Goal: Task Accomplishment & Management: Manage account settings

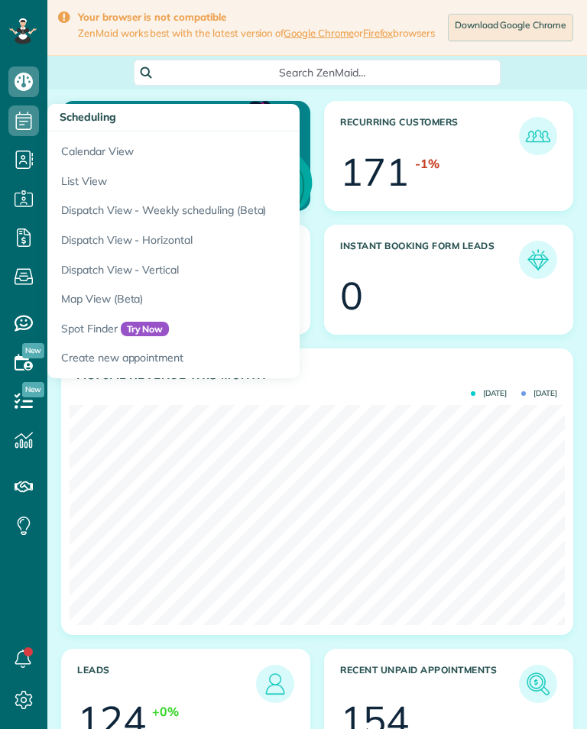
scroll to position [220, 495]
click at [87, 151] on link "Calendar View" at bounding box center [238, 148] width 382 height 35
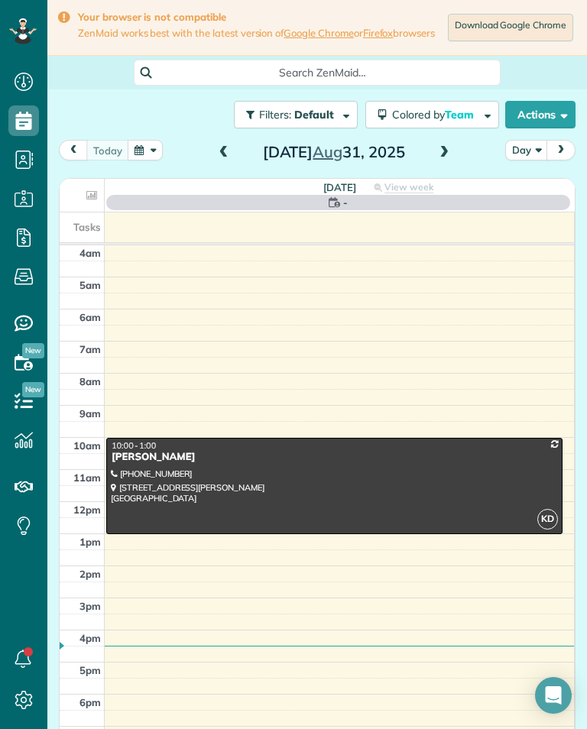
scroll to position [7, 7]
click at [330, 161] on span "Aug" at bounding box center [327, 151] width 30 height 19
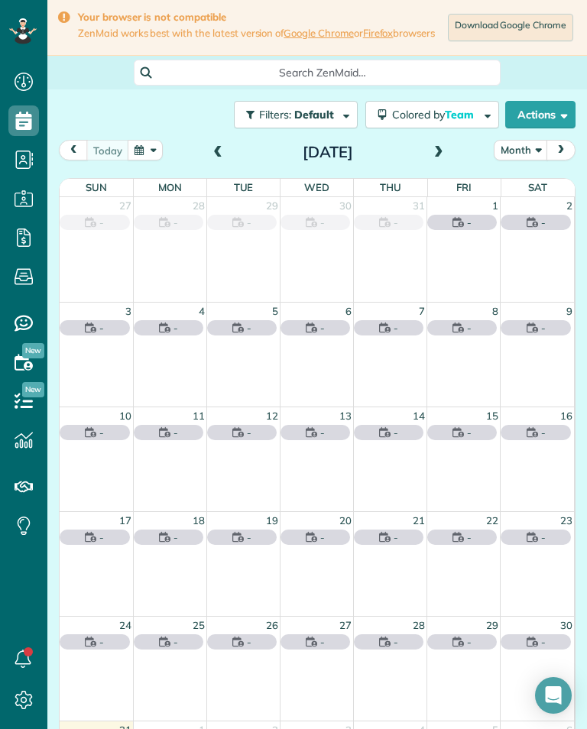
click at [146, 157] on button "button" at bounding box center [145, 150] width 35 height 21
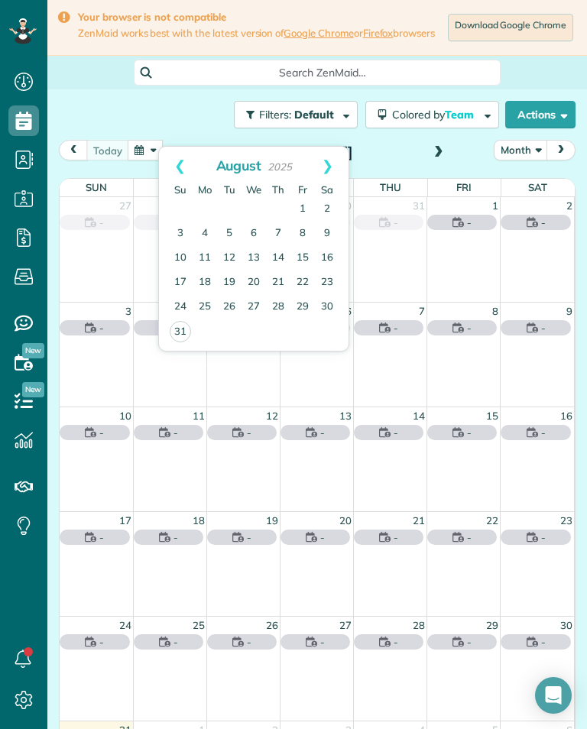
click at [329, 165] on link "Next" at bounding box center [327, 166] width 42 height 38
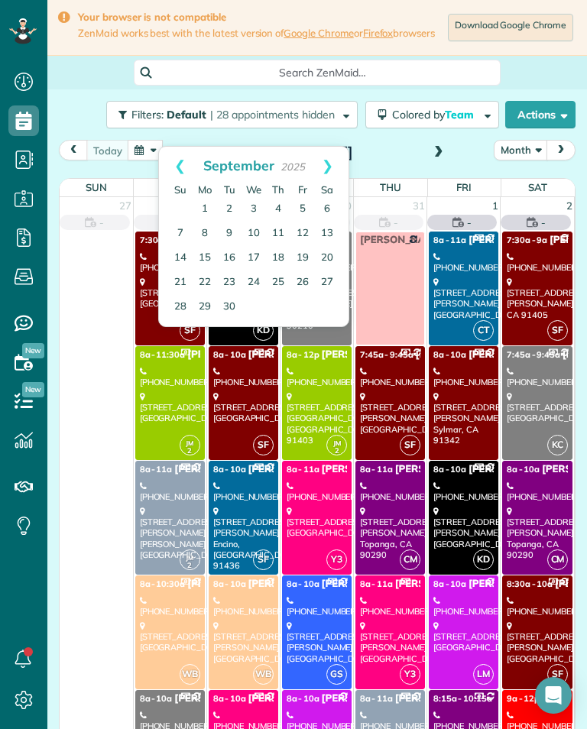
click at [332, 235] on link "13" at bounding box center [327, 234] width 24 height 24
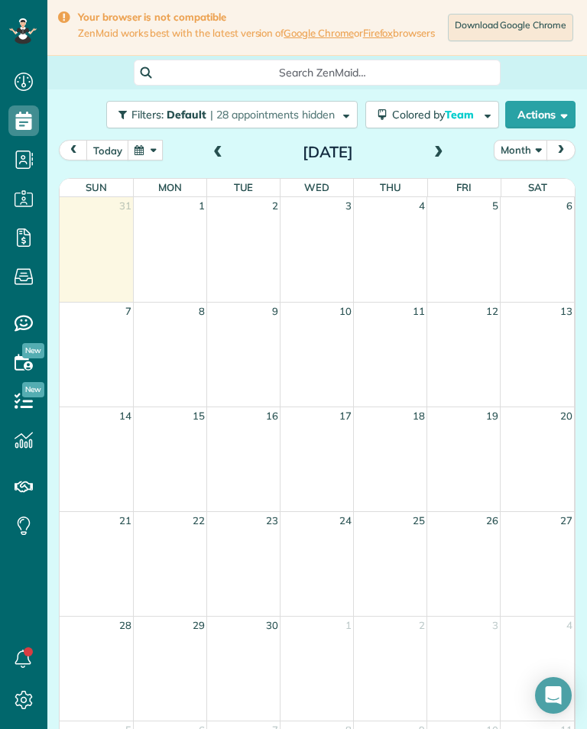
click at [148, 160] on button "button" at bounding box center [145, 150] width 35 height 21
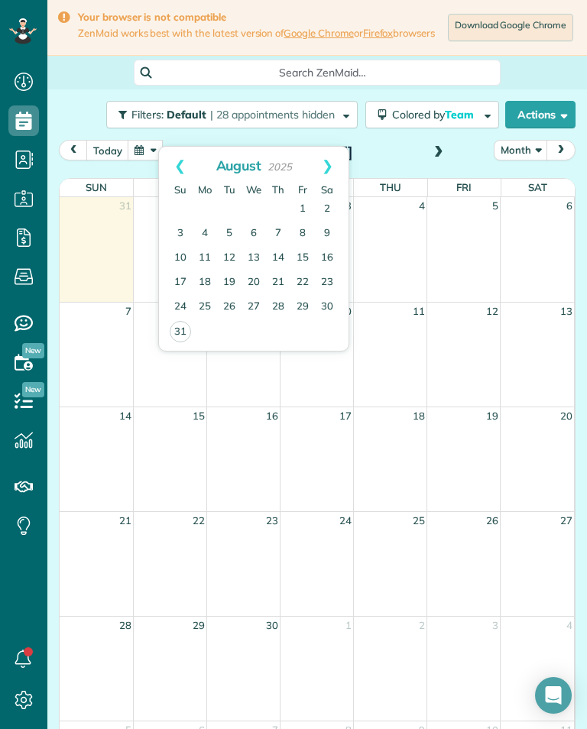
click at [326, 167] on link "Next" at bounding box center [327, 166] width 42 height 38
click at [334, 224] on link "13" at bounding box center [327, 234] width 24 height 24
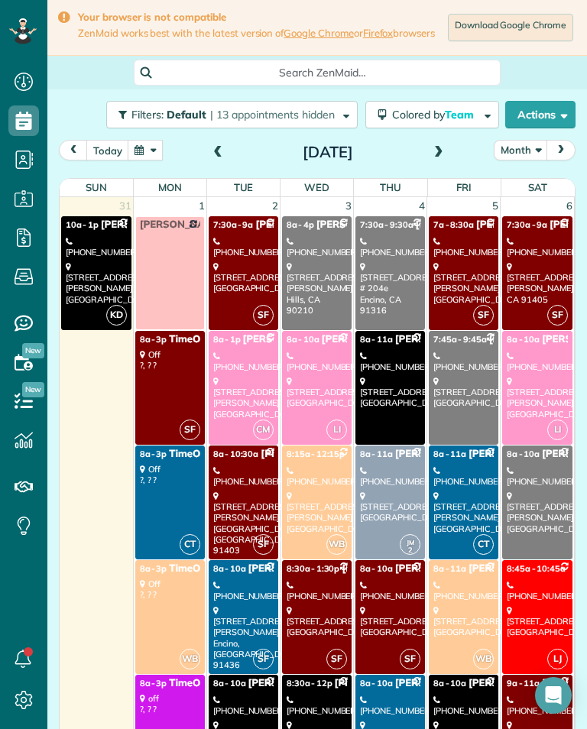
click at [516, 365] on div "[PHONE_NUMBER]" at bounding box center [537, 362] width 61 height 22
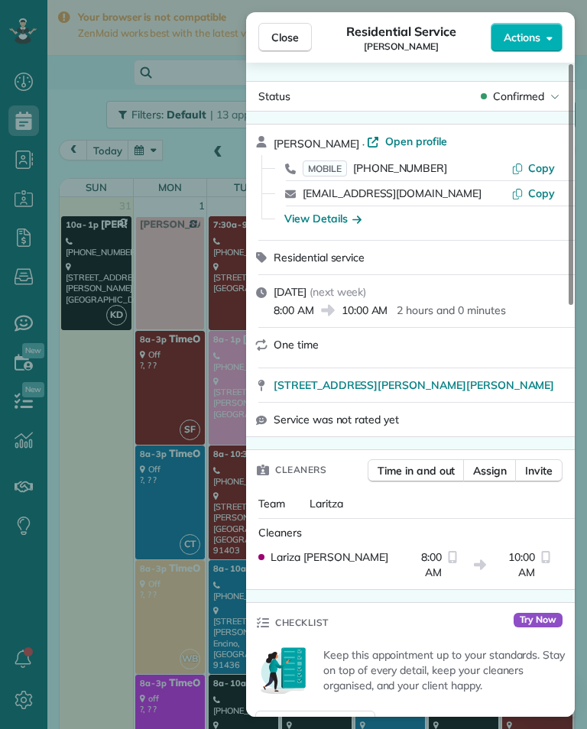
click at [283, 41] on span "Close" at bounding box center [285, 37] width 28 height 15
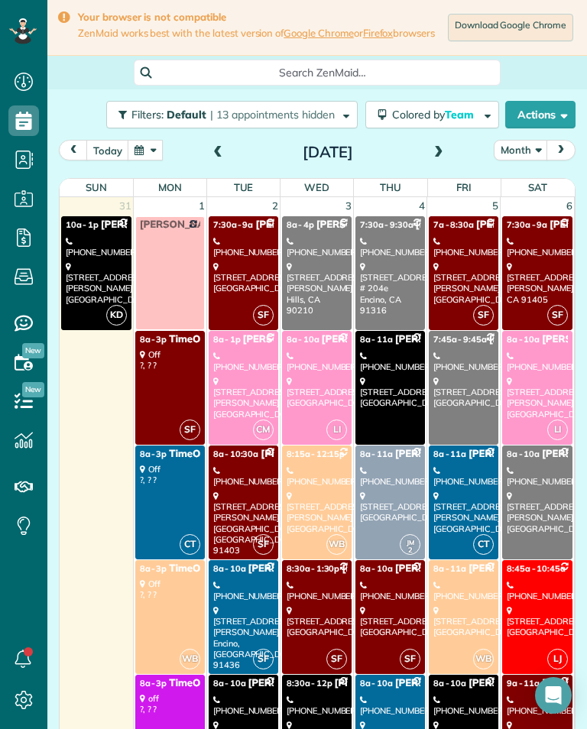
click at [444, 147] on div "[DATE]" at bounding box center [328, 152] width 244 height 24
click at [437, 160] on span at bounding box center [438, 153] width 17 height 14
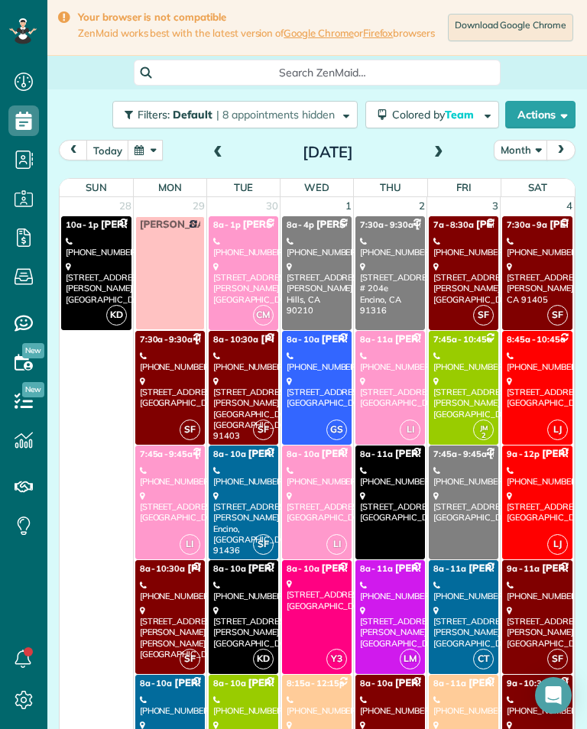
click at [109, 160] on button "today" at bounding box center [107, 150] width 43 height 21
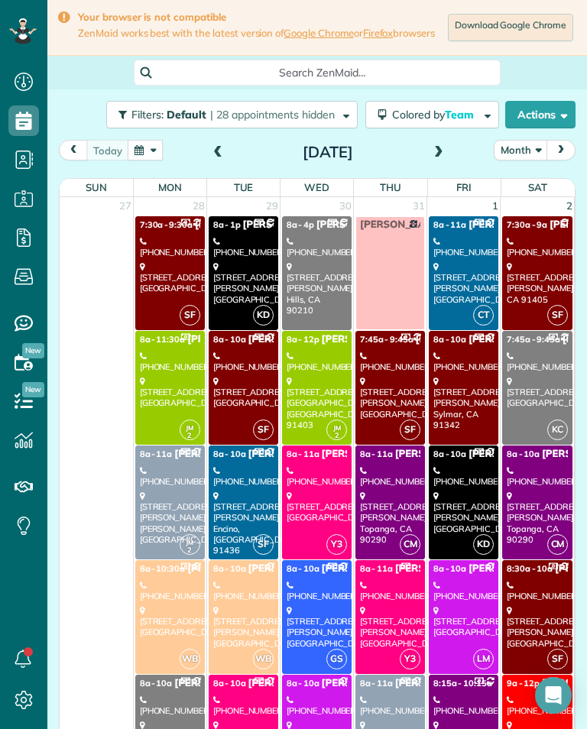
click at [147, 160] on button "button" at bounding box center [145, 150] width 35 height 21
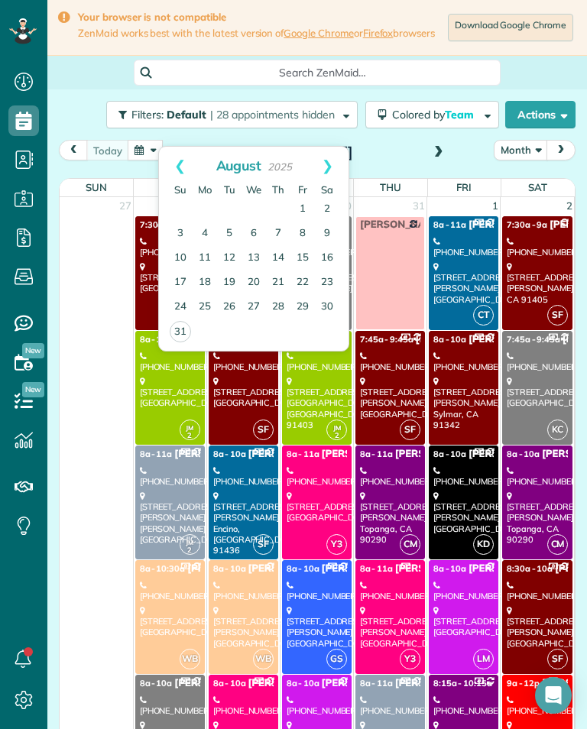
click at [68, 154] on span "prev" at bounding box center [73, 150] width 12 height 10
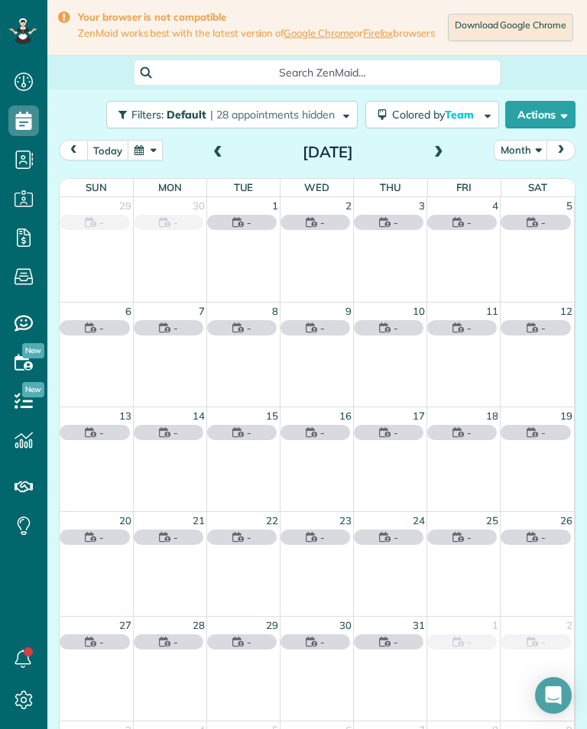
click at [525, 160] on button "Month" at bounding box center [521, 150] width 54 height 21
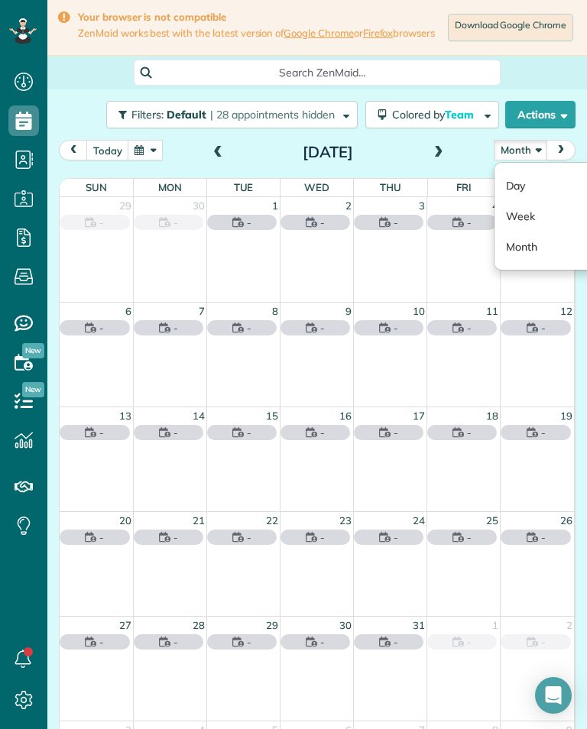
click at [539, 190] on link "Day" at bounding box center [554, 185] width 121 height 31
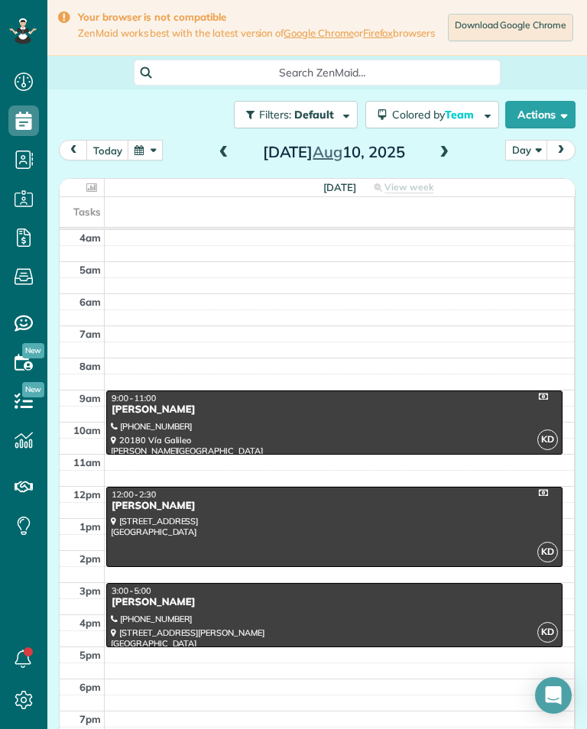
click at [144, 158] on button "button" at bounding box center [145, 150] width 35 height 21
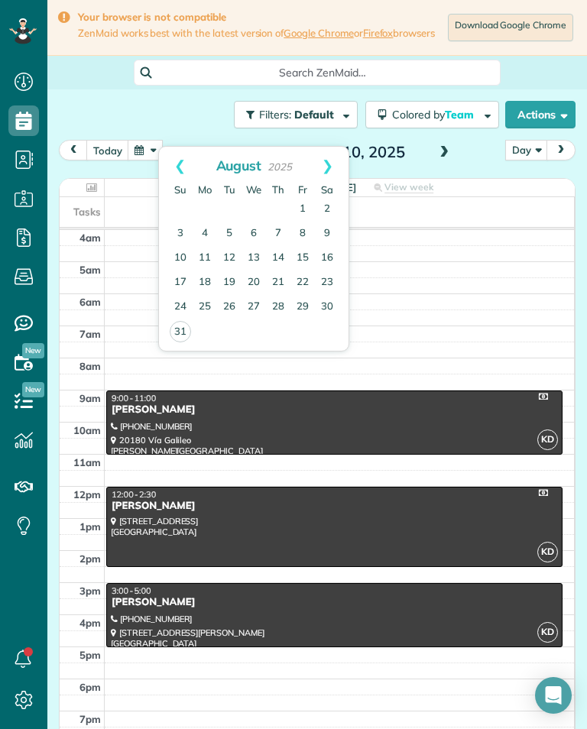
click at [334, 172] on link "Next" at bounding box center [327, 166] width 42 height 38
click at [330, 238] on link "13" at bounding box center [327, 234] width 24 height 24
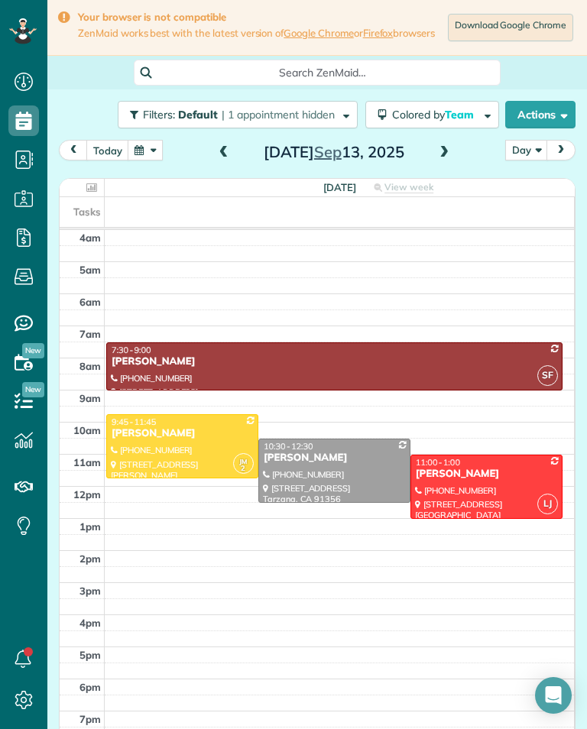
click at [342, 159] on span "Sep" at bounding box center [328, 151] width 28 height 19
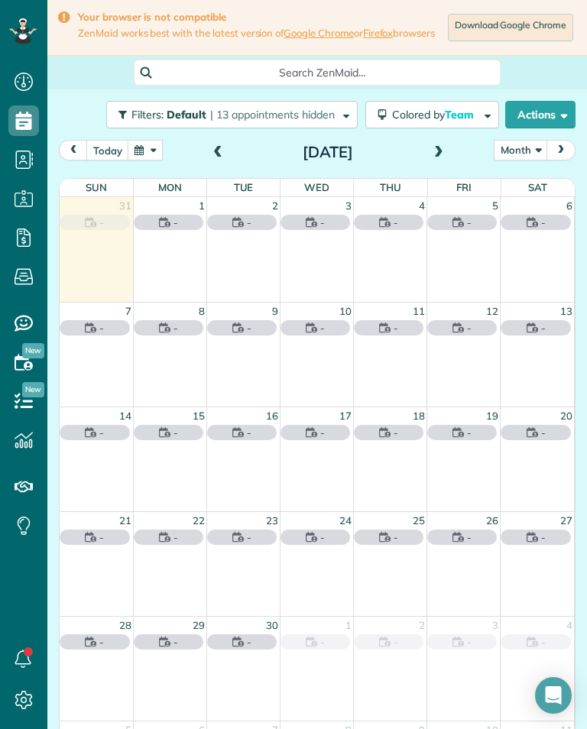
click at [112, 159] on button "today" at bounding box center [107, 150] width 43 height 21
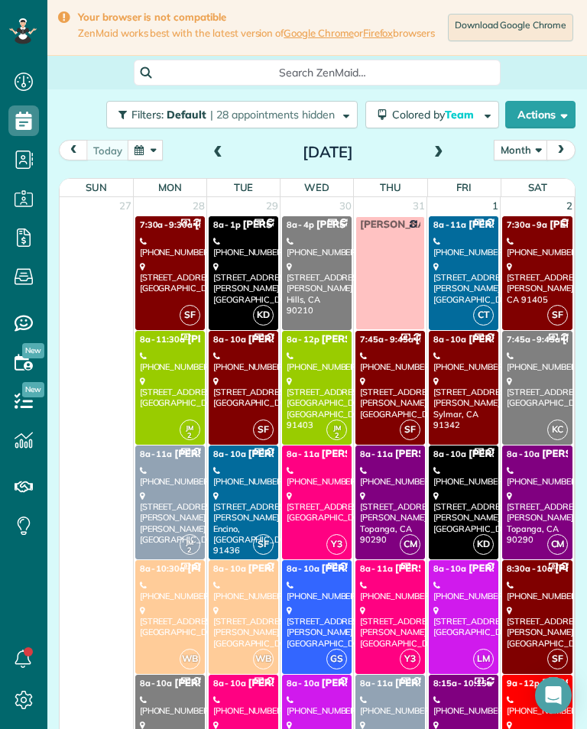
click at [518, 157] on button "Month" at bounding box center [521, 150] width 54 height 21
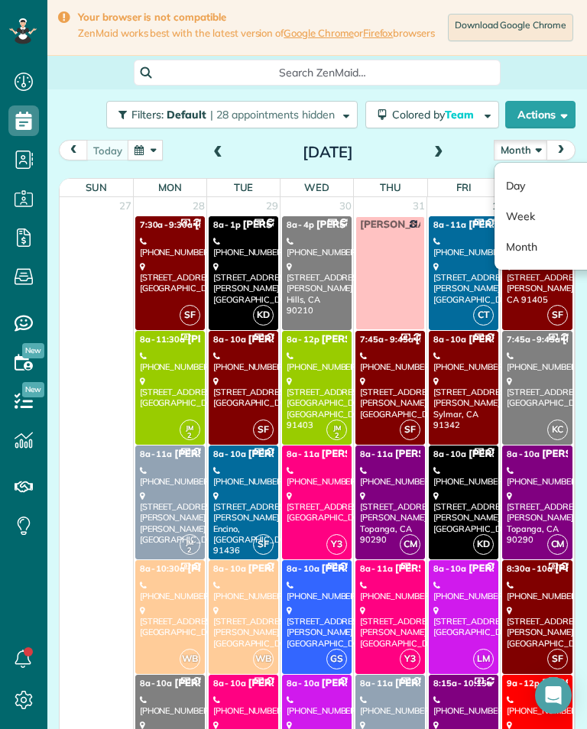
click at [534, 196] on link "Day" at bounding box center [554, 185] width 121 height 31
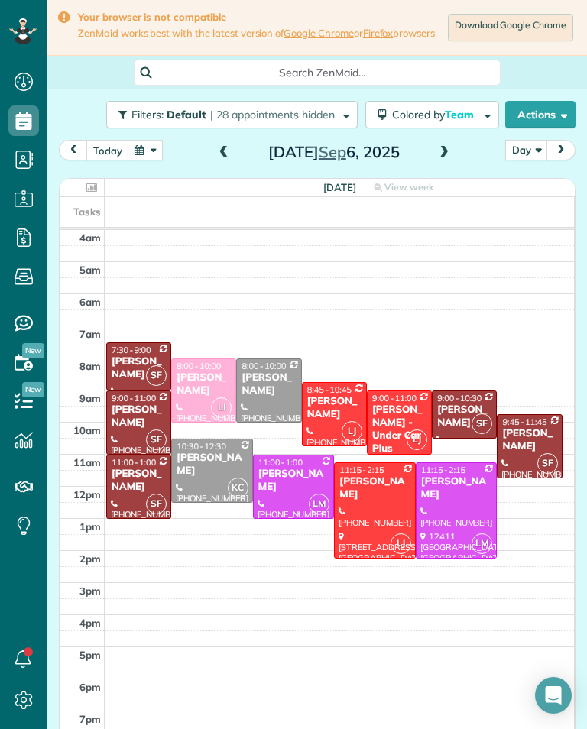
click at [220, 160] on span at bounding box center [223, 153] width 17 height 14
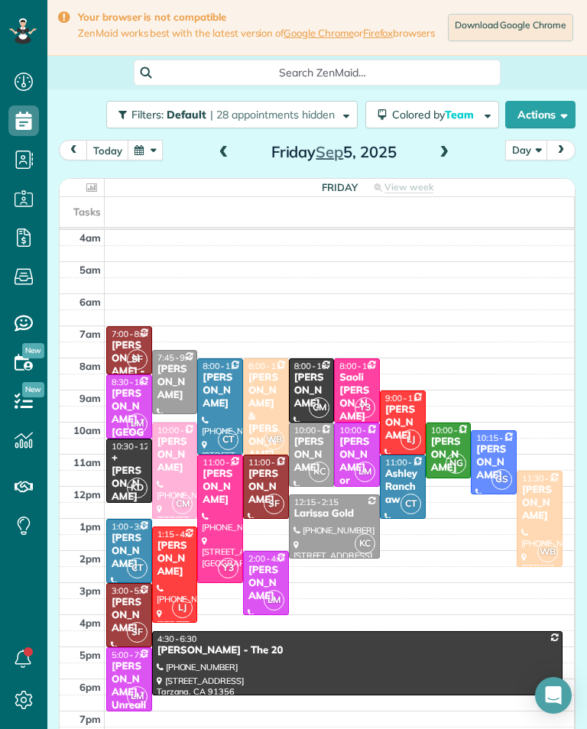
click at [229, 160] on span at bounding box center [223, 153] width 17 height 14
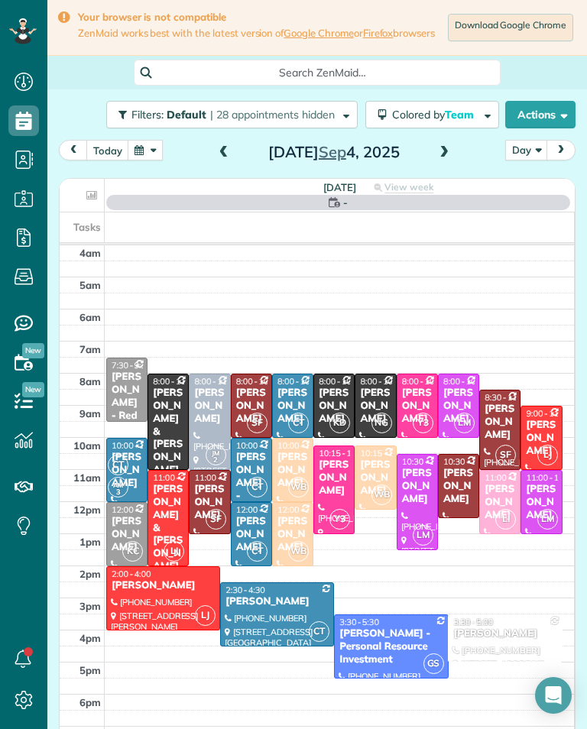
click at [215, 158] on span at bounding box center [223, 153] width 17 height 14
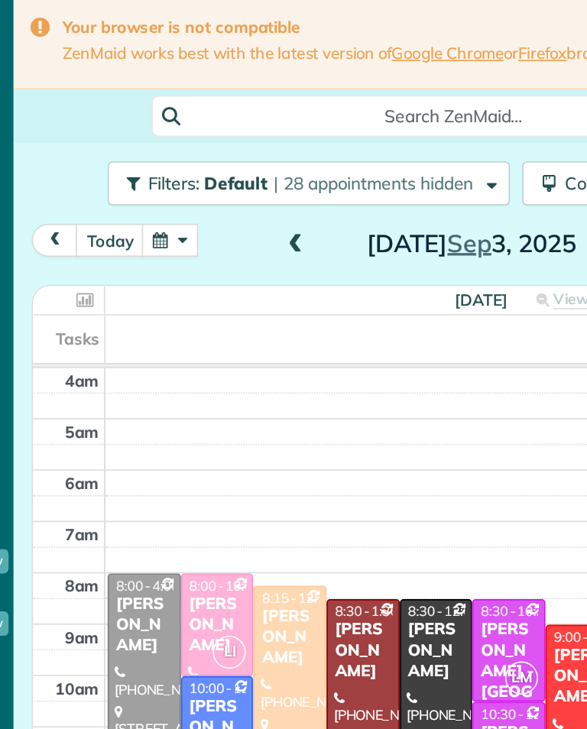
click at [215, 160] on span at bounding box center [223, 153] width 17 height 14
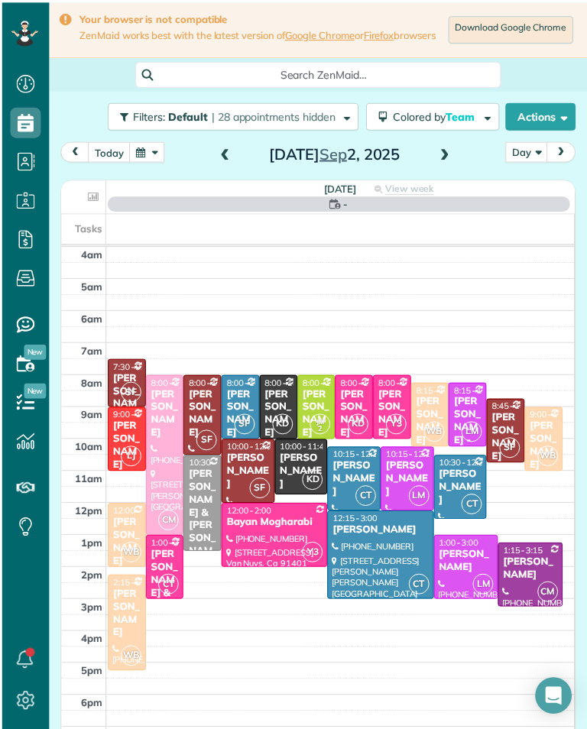
scroll to position [1, 0]
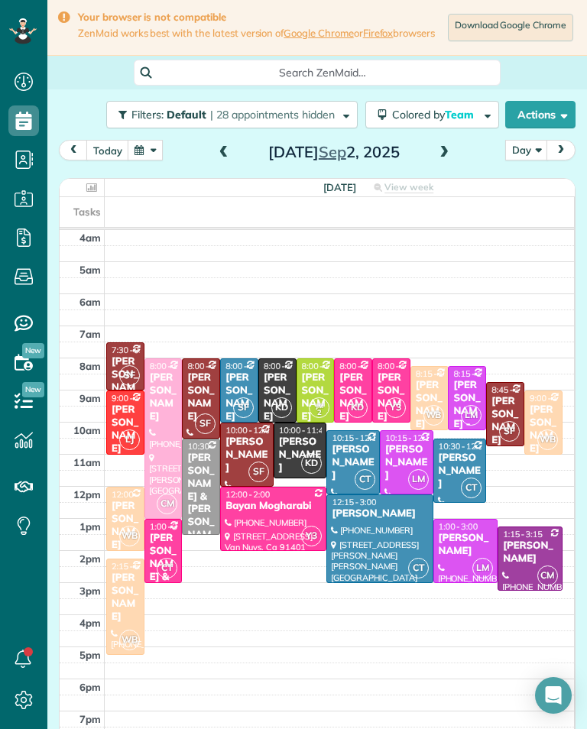
click at [226, 160] on span at bounding box center [223, 153] width 17 height 14
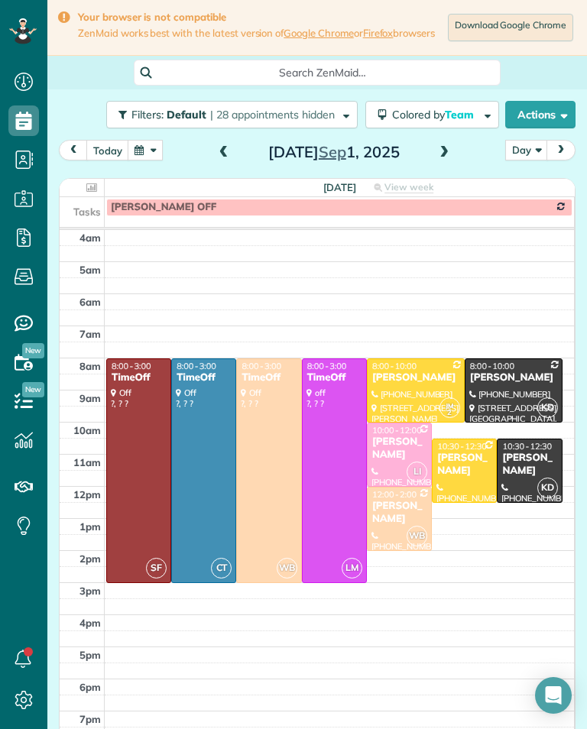
click at [405, 393] on div at bounding box center [415, 390] width 96 height 63
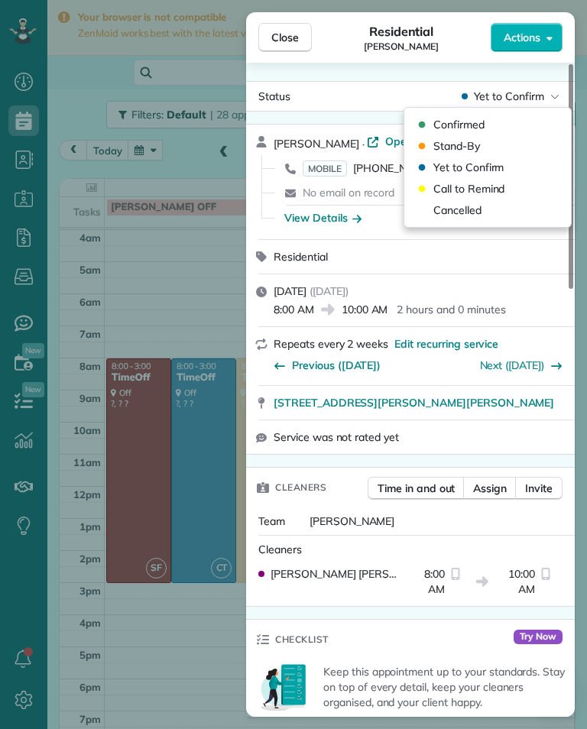
click at [488, 210] on div "Cancelled" at bounding box center [487, 209] width 154 height 21
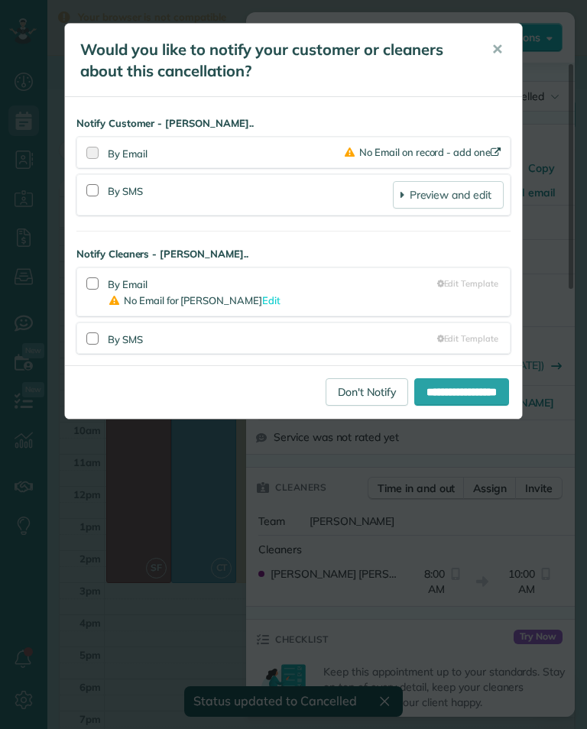
click at [360, 388] on link "Don't Notify" at bounding box center [366, 392] width 83 height 28
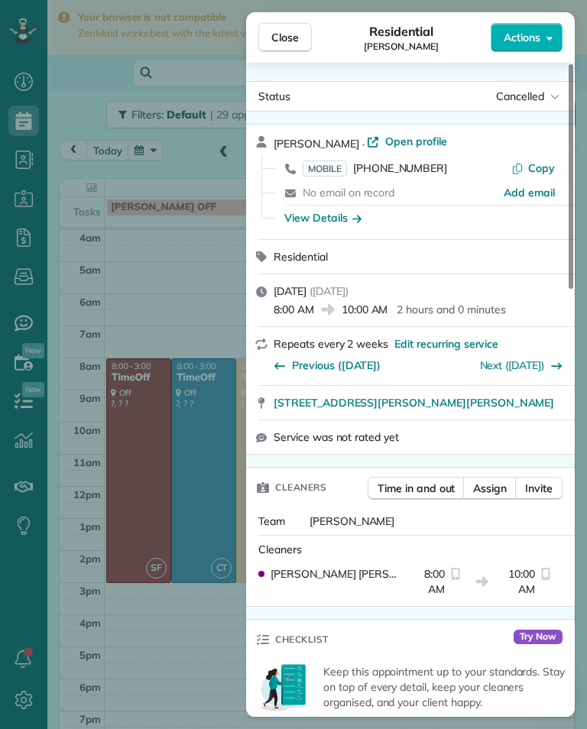
click at [166, 296] on div "Close Residential [PERSON_NAME] Actions Status Cancelled [PERSON_NAME] · Open p…" at bounding box center [293, 364] width 587 height 729
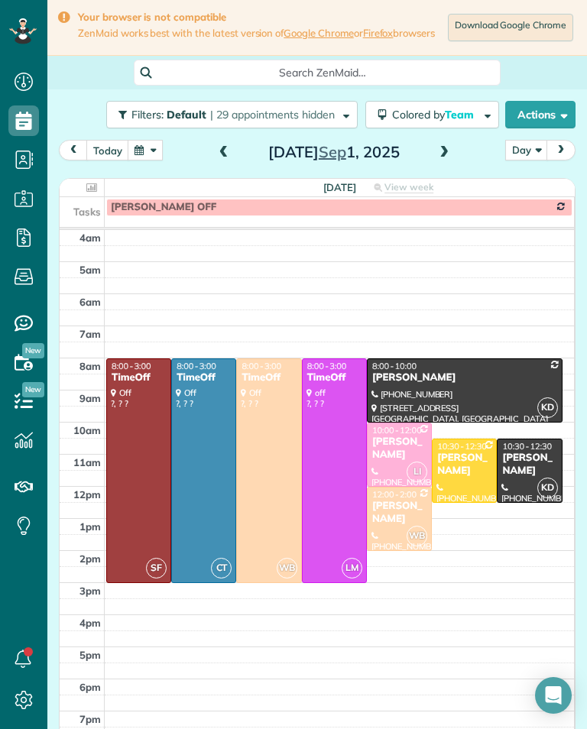
click at [456, 494] on div at bounding box center [463, 470] width 63 height 63
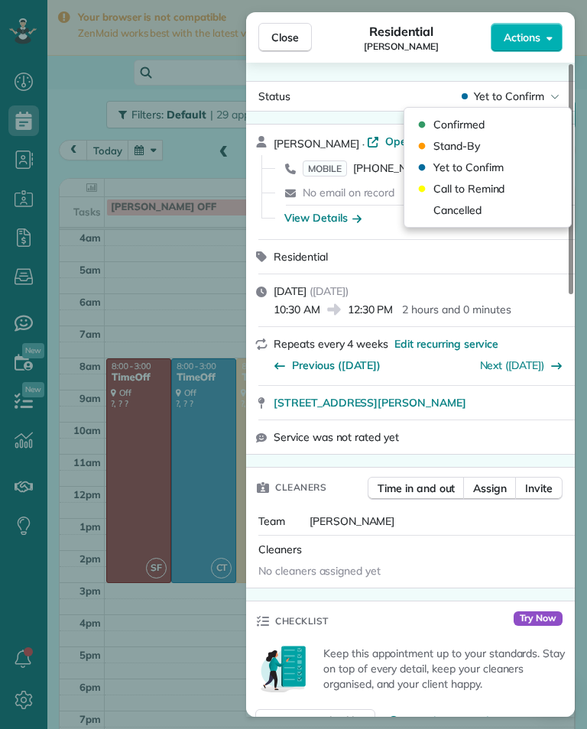
click at [484, 214] on div "Cancelled" at bounding box center [487, 209] width 154 height 21
click at [494, 207] on div "Cancelled" at bounding box center [487, 209] width 154 height 21
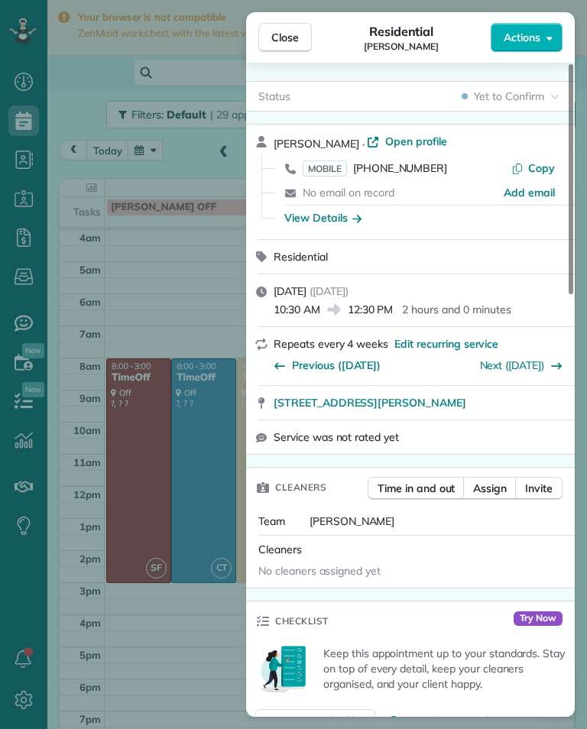
click at [192, 276] on div "Close Residential [PERSON_NAME] Actions Status Yet to Confirm [PERSON_NAME] · O…" at bounding box center [293, 364] width 587 height 729
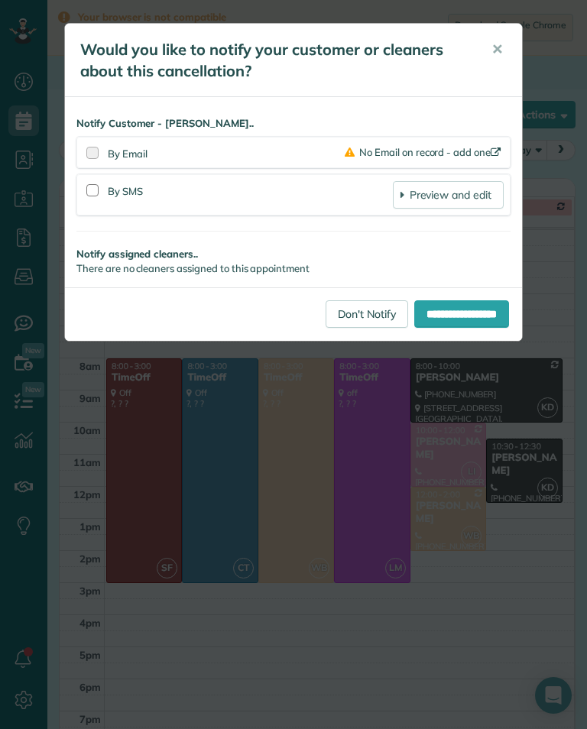
click at [347, 306] on link "Don't Notify" at bounding box center [366, 314] width 83 height 28
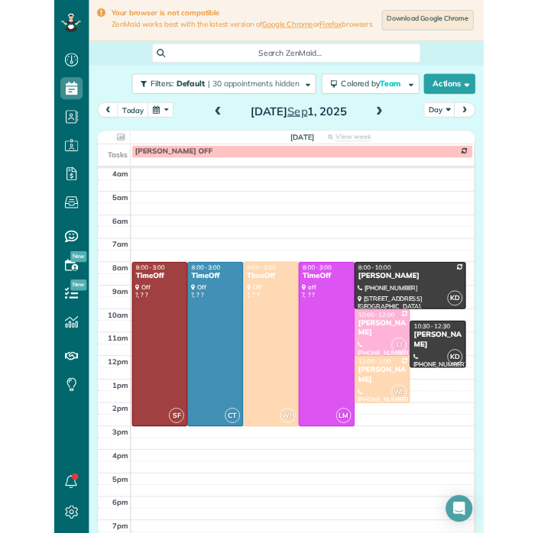
scroll to position [557, 47]
